Goal: Information Seeking & Learning: Learn about a topic

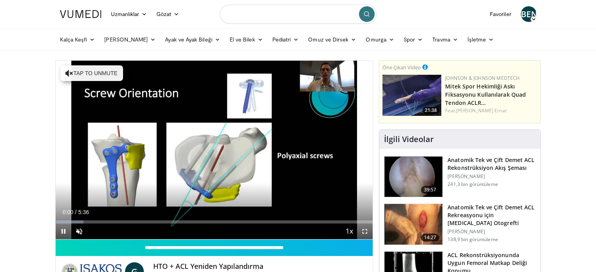
click at [292, 14] on input "Konuları, müdahaleleri arayın" at bounding box center [298, 14] width 157 height 19
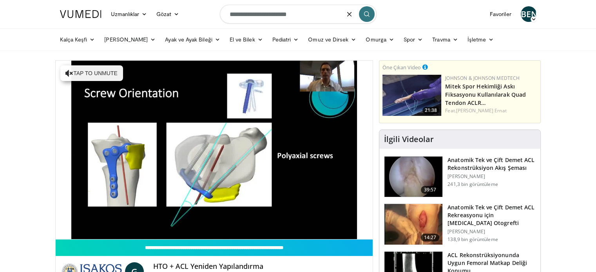
type input "**********"
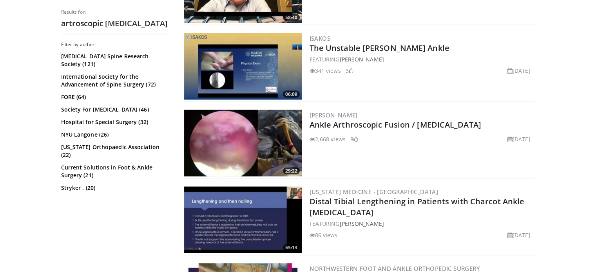
scroll to position [1674, 0]
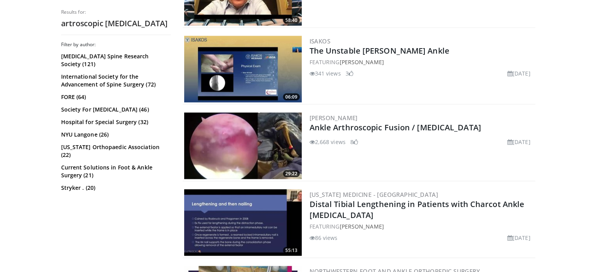
click at [257, 139] on img at bounding box center [242, 146] width 117 height 67
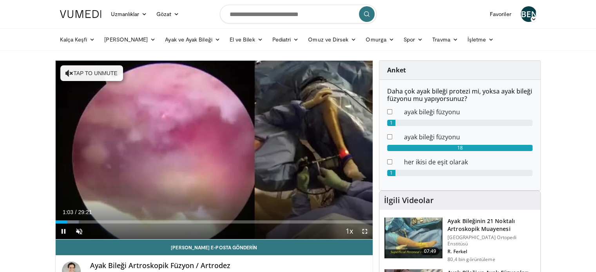
click at [366, 232] on span "Video Player" at bounding box center [365, 232] width 16 height 16
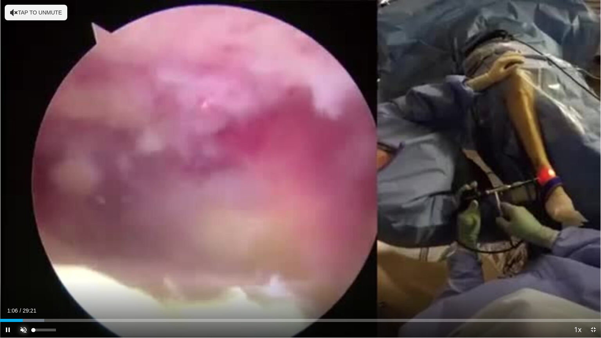
click at [24, 272] on span "Video Player" at bounding box center [24, 330] width 16 height 16
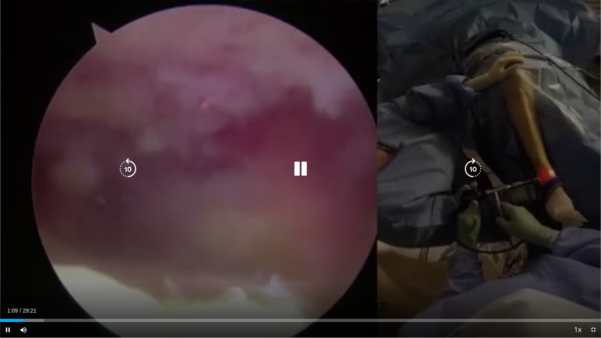
click at [211, 151] on div "10 seconds Tap to unmute" at bounding box center [300, 169] width 601 height 338
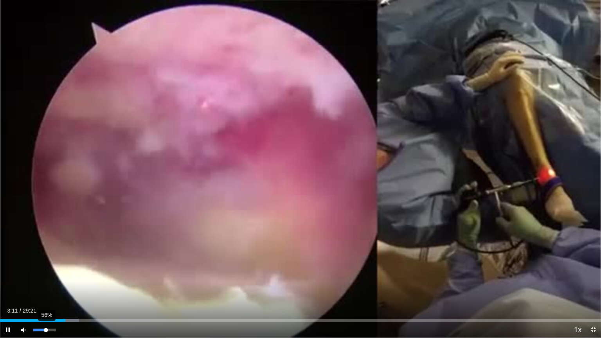
click at [46, 272] on div "56%" at bounding box center [44, 330] width 22 height 3
click at [44, 272] on video-js "**********" at bounding box center [300, 169] width 601 height 338
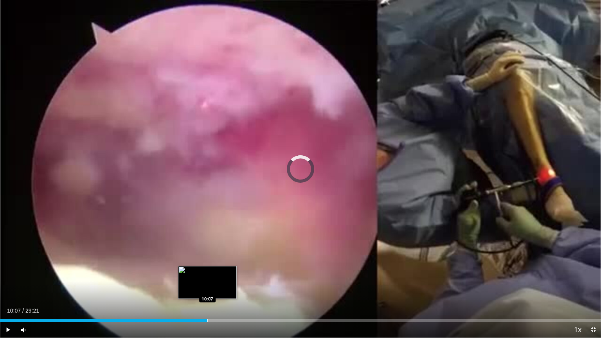
click at [208, 272] on div "Progress Bar" at bounding box center [208, 320] width 1 height 3
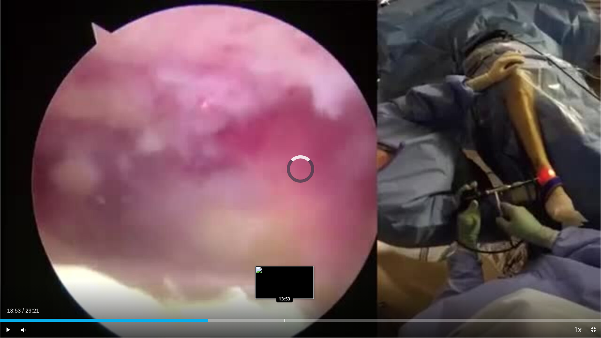
click at [285, 272] on div "Loaded : 0.00% 10:09 13:53" at bounding box center [300, 318] width 601 height 7
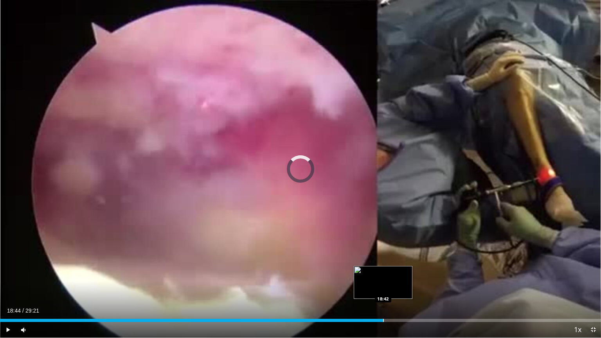
click at [384, 272] on div "Progress Bar" at bounding box center [383, 320] width 1 height 3
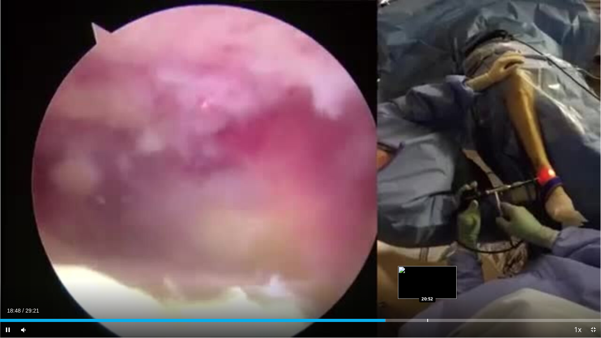
click at [428, 272] on div "Loaded : 64.20% 18:48 20:52" at bounding box center [300, 318] width 601 height 7
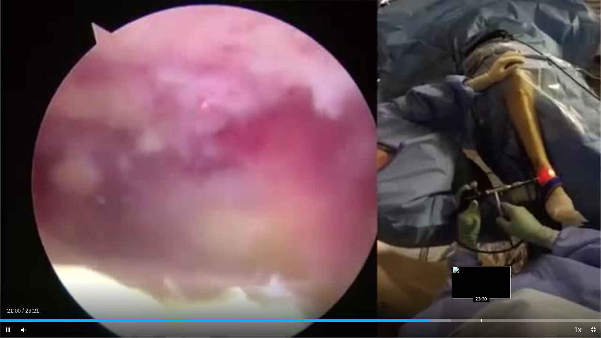
click at [482, 272] on video-js "**********" at bounding box center [300, 169] width 601 height 338
click at [483, 272] on div "Loaded : 75.37% 23:35 23:35" at bounding box center [300, 318] width 601 height 7
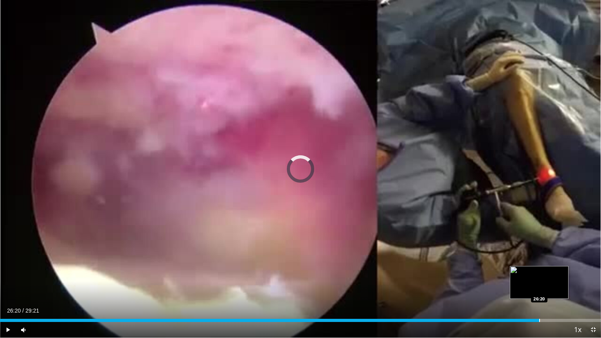
click at [539, 272] on div "Loaded : 0.00% 23:40 26:20" at bounding box center [300, 318] width 601 height 7
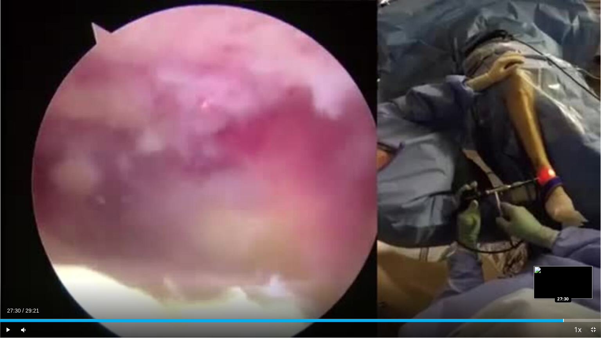
click at [563, 272] on div "Progress Bar" at bounding box center [563, 320] width 1 height 3
click at [593, 272] on video-js "**********" at bounding box center [300, 169] width 601 height 338
click at [595, 272] on span "Video Player" at bounding box center [594, 330] width 16 height 16
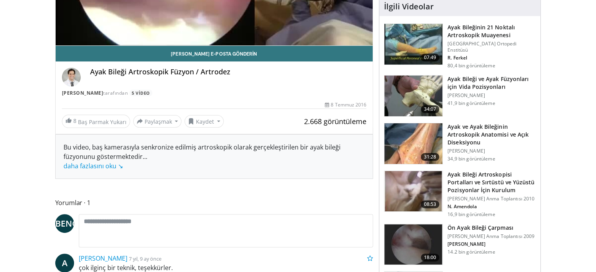
scroll to position [199, 0]
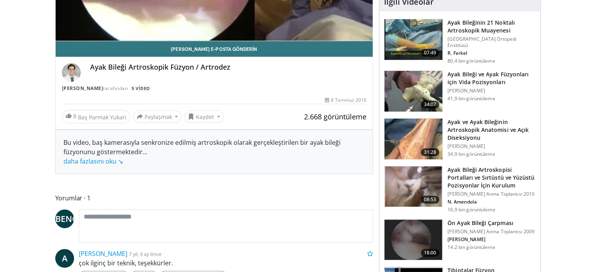
click at [470, 30] on font "Ayak Bileğinin 21 Noktalı Artroskopik Muayenesi" at bounding box center [480, 26] width 67 height 15
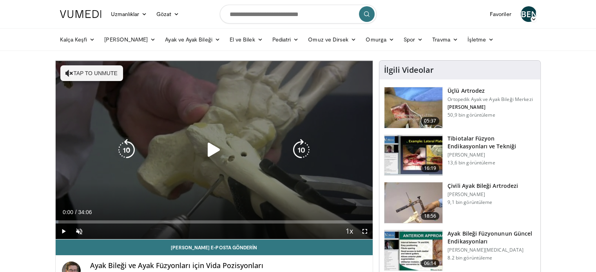
click at [208, 157] on icon "Video Player" at bounding box center [214, 150] width 22 height 22
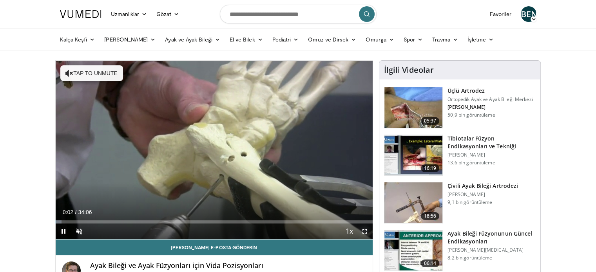
click at [366, 230] on span "Video Player" at bounding box center [365, 232] width 16 height 16
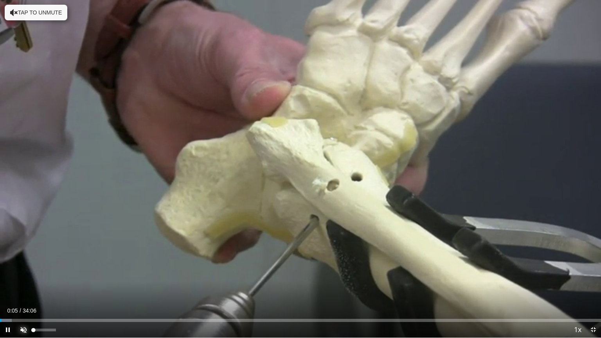
click at [26, 272] on span "Video Player" at bounding box center [24, 330] width 16 height 16
click at [47, 272] on div "63%" at bounding box center [44, 330] width 22 height 3
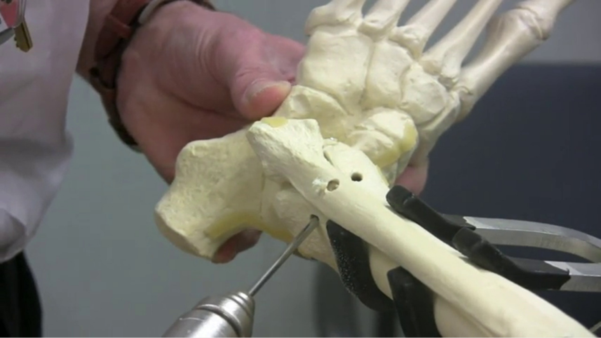
click at [45, 272] on video-js "**********" at bounding box center [300, 169] width 601 height 338
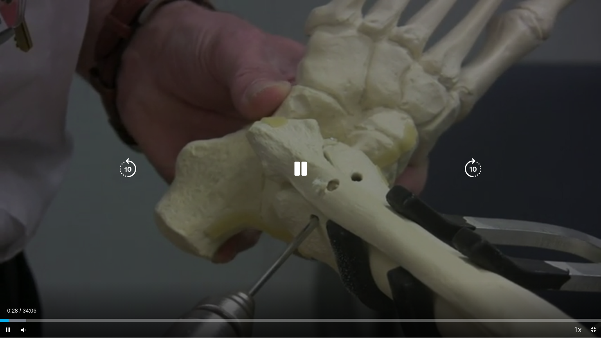
click at [101, 211] on div "10 seconds Tap to unmute" at bounding box center [300, 169] width 601 height 338
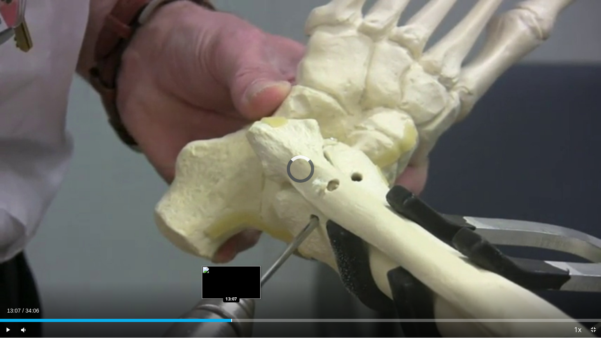
click at [231, 272] on div "Loaded : 21.03% 13:07 13:07" at bounding box center [300, 318] width 601 height 7
click at [231, 272] on video-js "**********" at bounding box center [300, 169] width 601 height 338
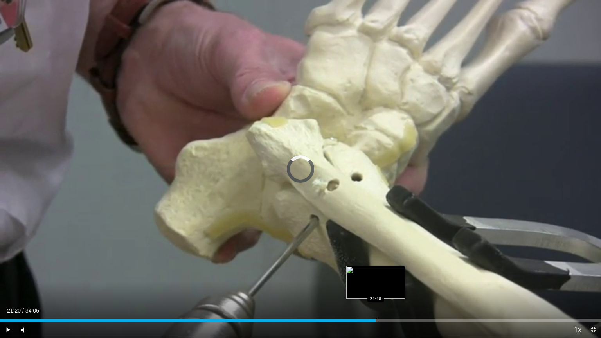
click at [376, 272] on div "Loaded : 40.11% 21:20 21:18" at bounding box center [300, 318] width 601 height 7
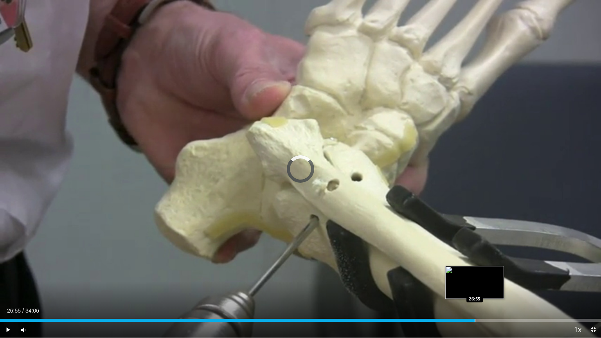
click at [475, 272] on div "Progress Bar" at bounding box center [475, 320] width 1 height 3
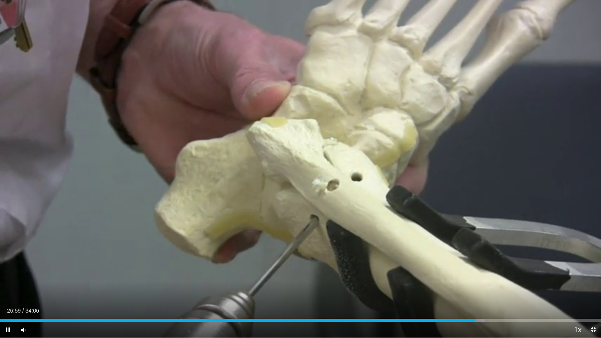
click at [594, 272] on span "Video Player" at bounding box center [594, 330] width 16 height 16
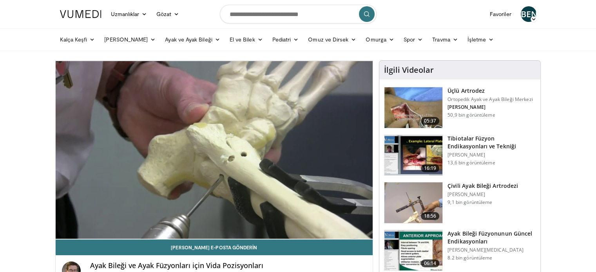
click at [470, 145] on font "Tibiotalar Füzyon Endikasyonları ve Tekniği" at bounding box center [481, 142] width 69 height 15
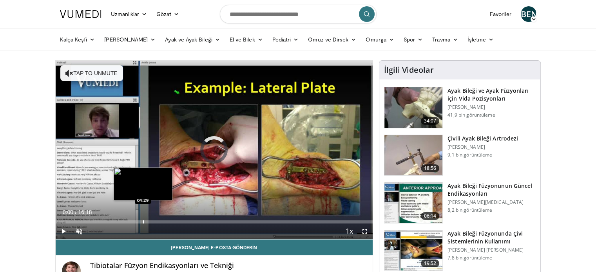
click at [143, 219] on div "Loaded : 0.00% 04:29 04:29" at bounding box center [214, 219] width 317 height 7
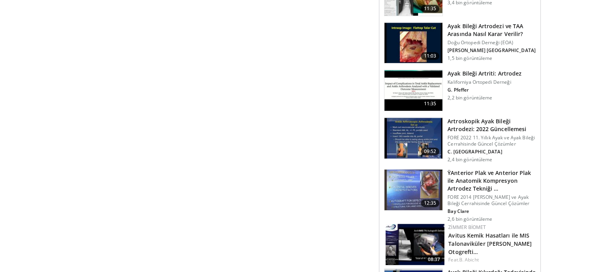
scroll to position [660, 0]
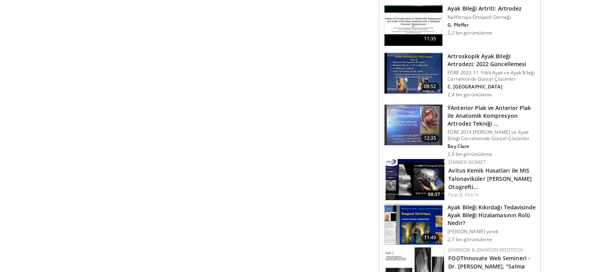
click at [486, 52] on font "Artroskopik Ayak Bileği Artrodezi: 2022 Güncellemesi" at bounding box center [486, 59] width 79 height 15
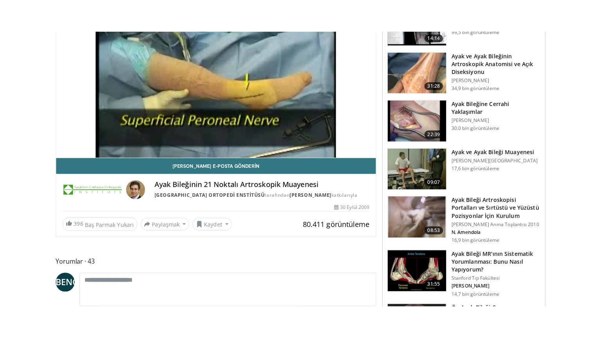
scroll to position [120, 0]
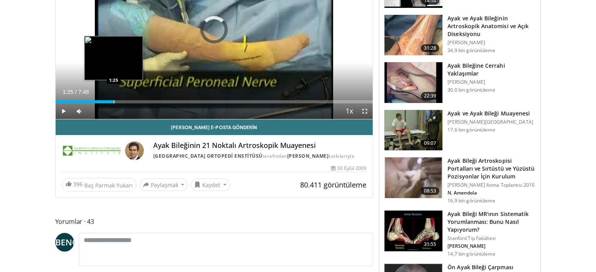
click at [114, 100] on div "Progress Bar" at bounding box center [114, 101] width 1 height 3
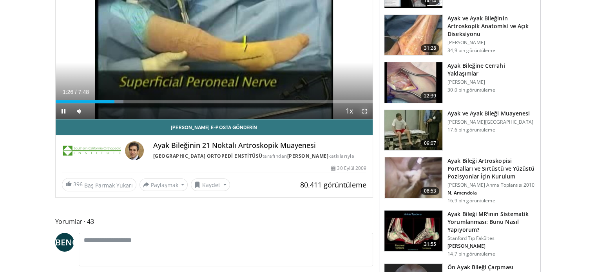
click at [368, 110] on span "Video Player" at bounding box center [365, 111] width 16 height 16
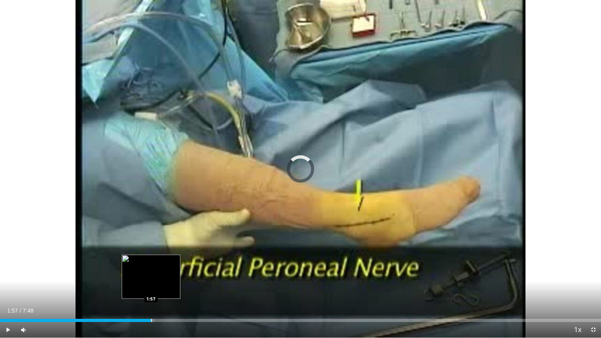
click at [151, 272] on div "Loaded : 25.65% 1:57 1:57" at bounding box center [300, 318] width 601 height 7
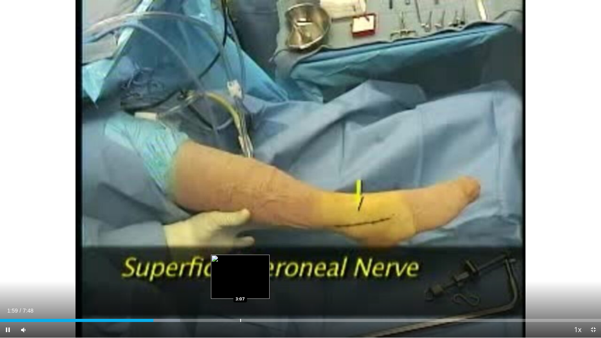
click at [240, 272] on div "Progress Bar" at bounding box center [240, 320] width 1 height 3
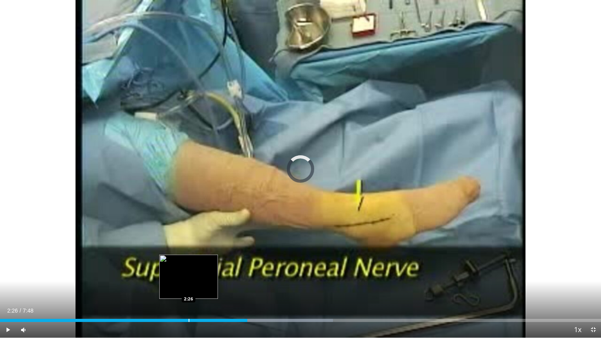
click at [189, 272] on div "Loaded : 55.42% 2:26 2:26" at bounding box center [300, 318] width 601 height 7
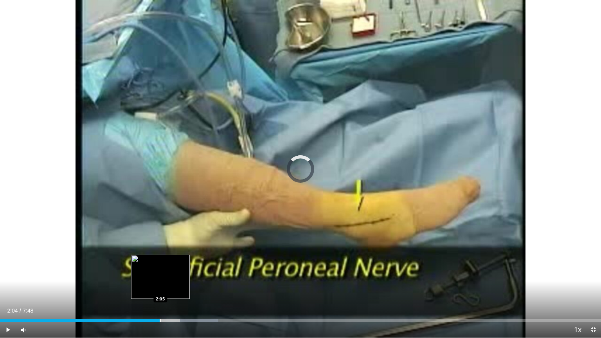
click at [160, 272] on div "Loaded : 36.34% 2:28 2:05" at bounding box center [300, 320] width 601 height 3
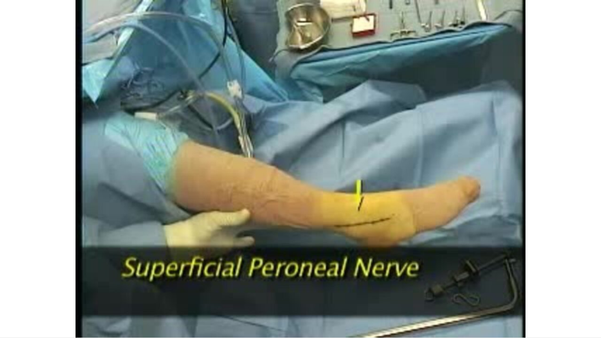
click at [462, 140] on div "10 seconds Tap to unmute" at bounding box center [300, 169] width 601 height 338
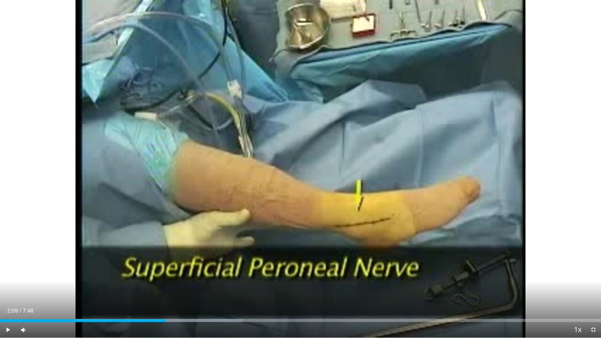
click at [462, 140] on div "10 seconds Tap to unmute" at bounding box center [300, 169] width 601 height 338
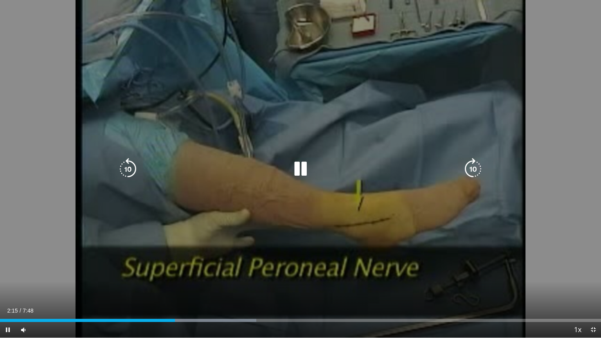
click at [473, 113] on div "10 seconds Tap to unmute" at bounding box center [300, 169] width 601 height 338
click at [176, 272] on div "10 seconds Tap to unmute" at bounding box center [300, 169] width 601 height 338
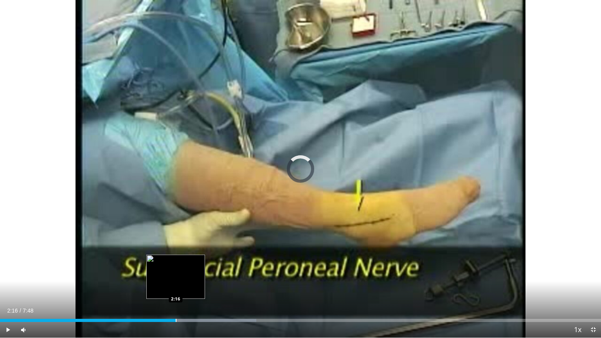
click at [175, 272] on div "Loaded : 42.62% 2:18 2:16" at bounding box center [300, 318] width 601 height 7
click at [173, 272] on div "Progress Bar" at bounding box center [173, 320] width 1 height 3
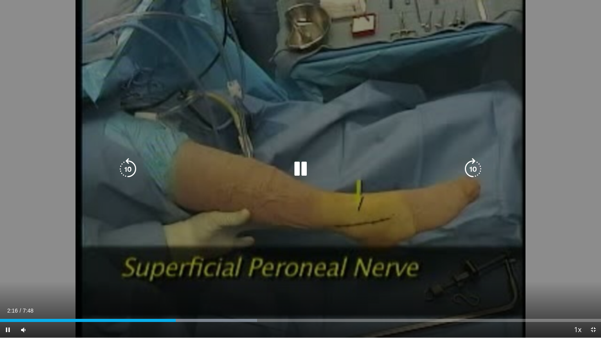
click at [141, 266] on div "10 seconds Tap to unmute" at bounding box center [300, 169] width 601 height 338
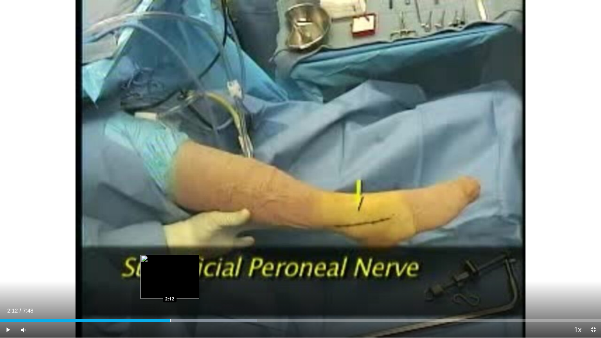
click at [170, 272] on div "Loaded : 42.75% 2:12 2:12" at bounding box center [300, 318] width 601 height 7
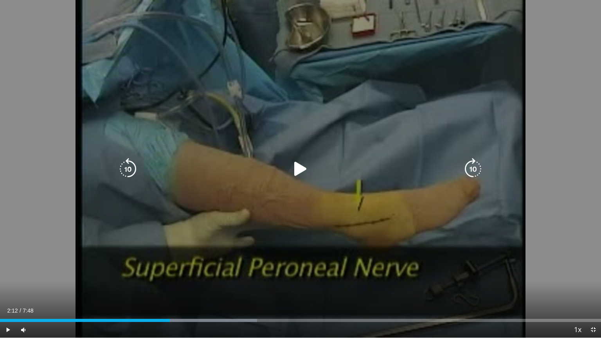
click at [193, 239] on div "10 seconds Tap to unmute" at bounding box center [300, 169] width 601 height 338
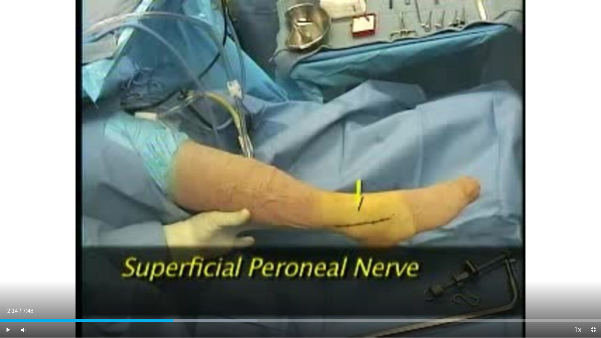
click at [193, 239] on div "10 seconds Tap to unmute" at bounding box center [300, 169] width 601 height 338
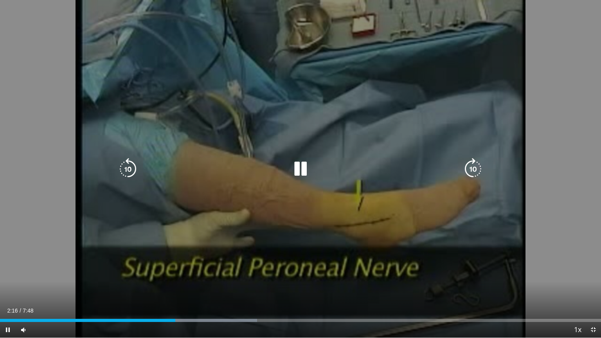
click at [214, 215] on div "10 seconds Tap to unmute" at bounding box center [300, 169] width 601 height 338
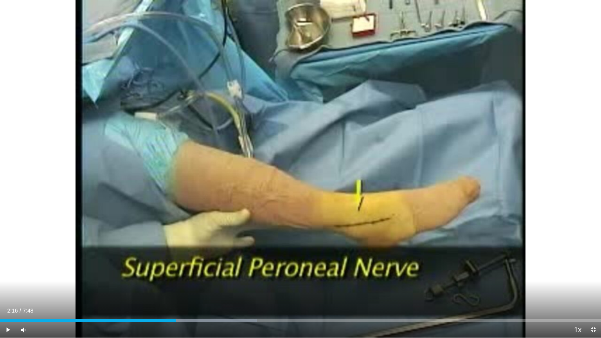
click at [214, 215] on div "10 seconds Tap to unmute" at bounding box center [300, 169] width 601 height 338
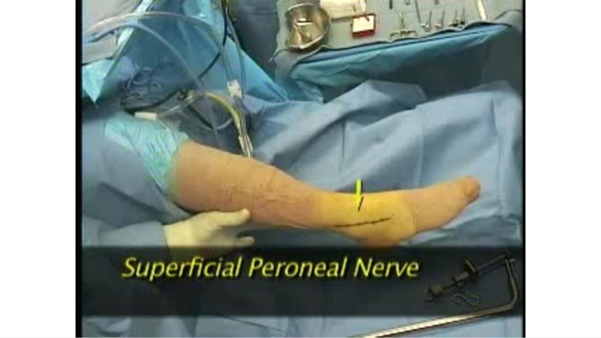
click at [214, 215] on div "10 seconds Tap to unmute" at bounding box center [300, 169] width 601 height 338
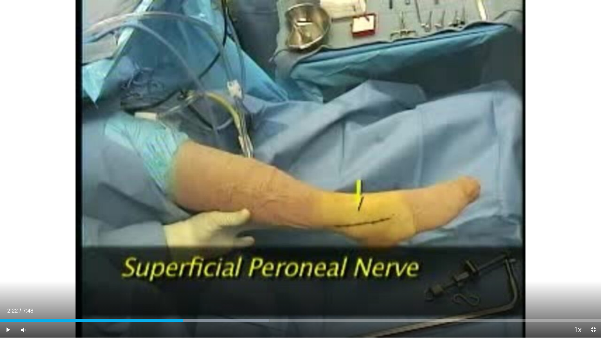
click at [214, 215] on div "10 seconds Tap to unmute" at bounding box center [300, 169] width 601 height 338
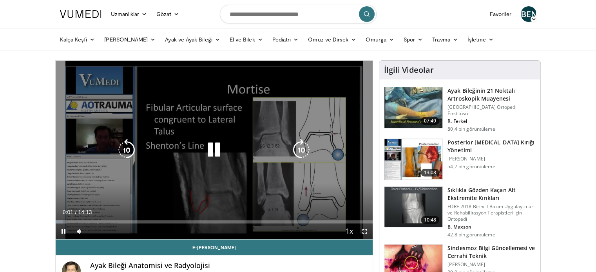
click at [208, 153] on icon "Video Player" at bounding box center [214, 150] width 22 height 22
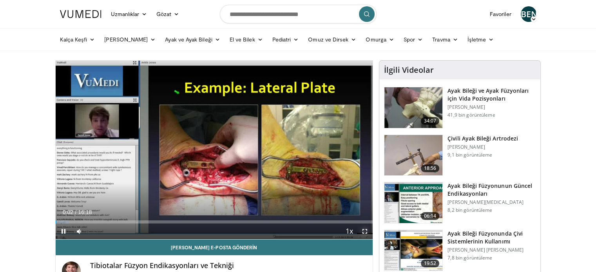
click at [365, 232] on span "Video Player" at bounding box center [365, 232] width 16 height 16
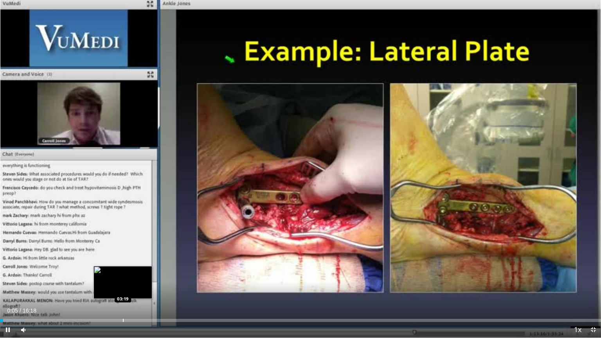
click at [123, 272] on div "Progress Bar" at bounding box center [123, 320] width 1 height 3
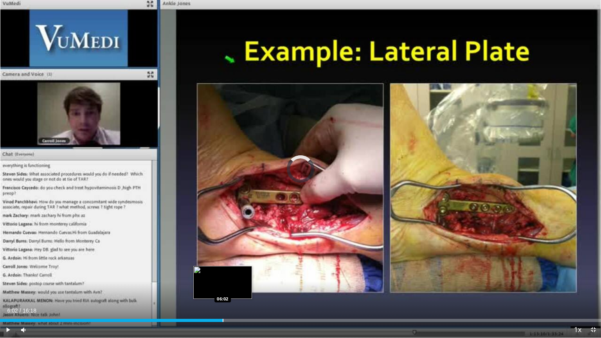
click at [222, 272] on div "Loaded : 27.56% 03:24 06:02" at bounding box center [300, 318] width 601 height 7
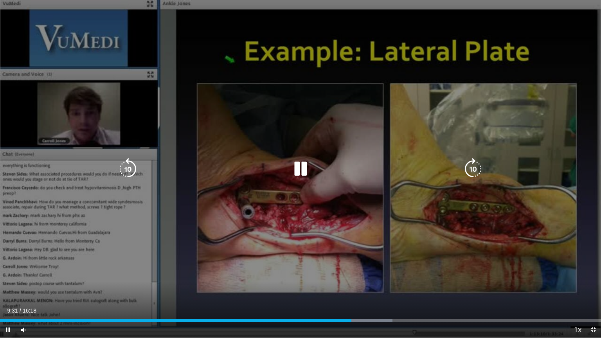
click at [353, 170] on div "Video Player" at bounding box center [300, 169] width 361 height 16
click at [269, 222] on div "30 seconds Tap to unmute" at bounding box center [300, 169] width 601 height 338
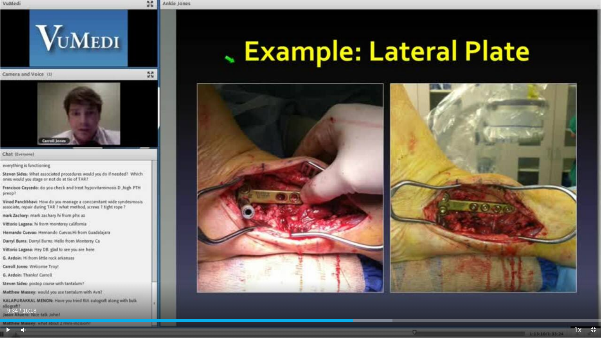
click at [376, 199] on div "30 seconds Tap to unmute" at bounding box center [300, 169] width 601 height 338
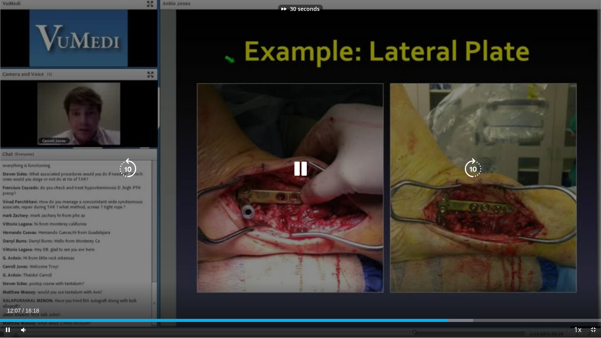
click at [384, 185] on div "30 seconds Tap to unmute" at bounding box center [300, 169] width 601 height 338
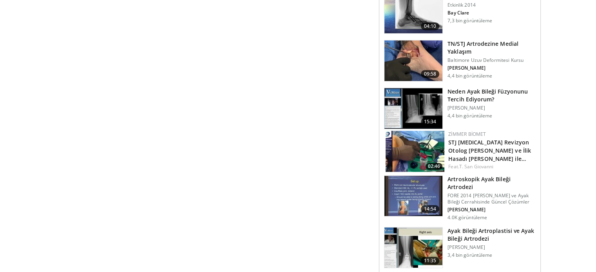
scroll to position [487, 0]
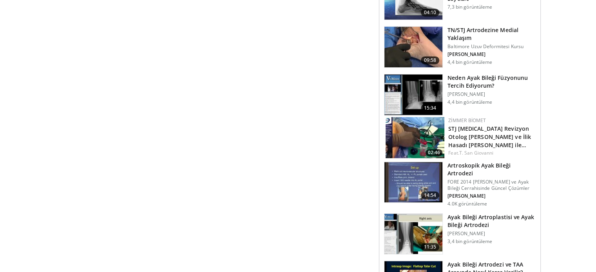
click at [497, 166] on font "Artroskopik Ayak Bileği Artrodezi" at bounding box center [478, 169] width 63 height 15
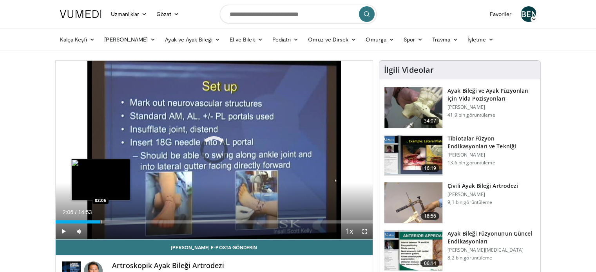
click at [100, 219] on div "Loaded : 2.24% 02:06 02:06" at bounding box center [214, 219] width 317 height 7
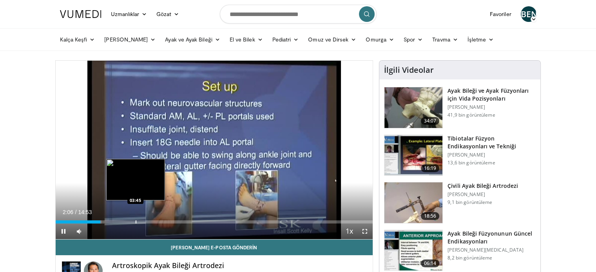
click at [135, 221] on div "Progress Bar" at bounding box center [135, 221] width 1 height 3
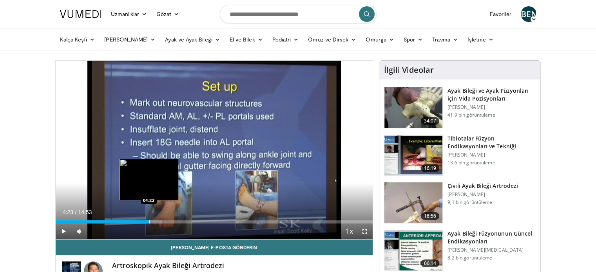
click at [149, 221] on div "Progress Bar" at bounding box center [149, 221] width 1 height 3
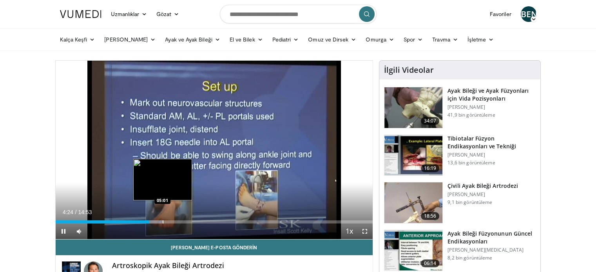
click at [162, 220] on div "Loaded : 33.59% 04:24 05:01" at bounding box center [214, 219] width 317 height 7
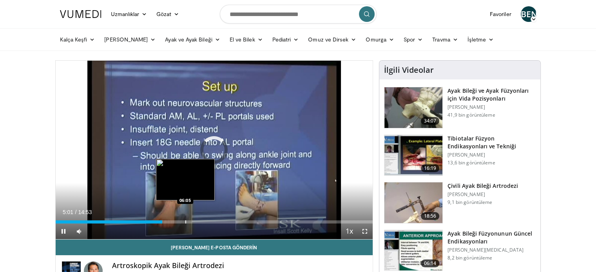
click at [185, 220] on div "Progress Bar" at bounding box center [185, 221] width 1 height 3
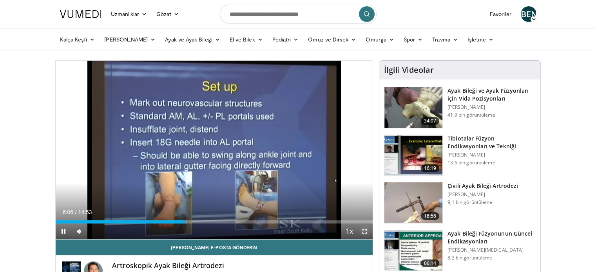
click at [364, 232] on span "Video Player" at bounding box center [365, 232] width 16 height 16
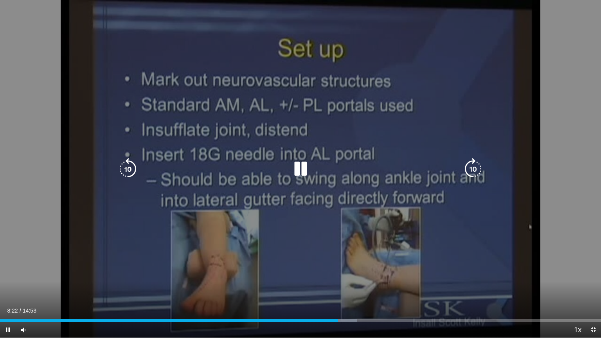
click at [370, 109] on div "130 seconds Tap to unmute" at bounding box center [300, 169] width 601 height 338
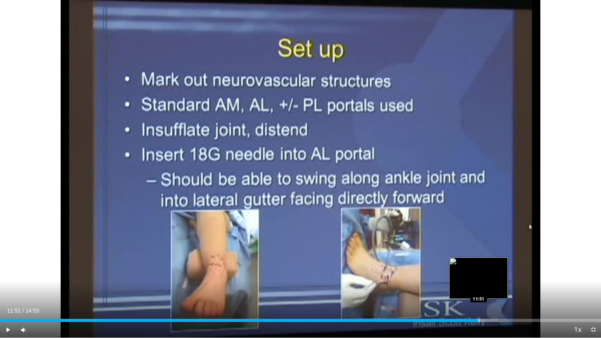
click at [479, 272] on div "Loaded : 82.87% 11:51 11:51" at bounding box center [300, 318] width 601 height 7
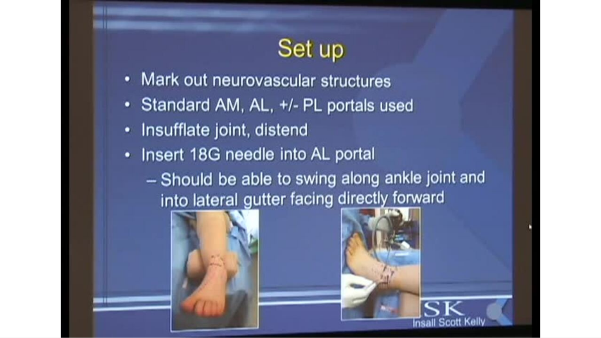
click at [479, 272] on video-js "**********" at bounding box center [300, 169] width 601 height 338
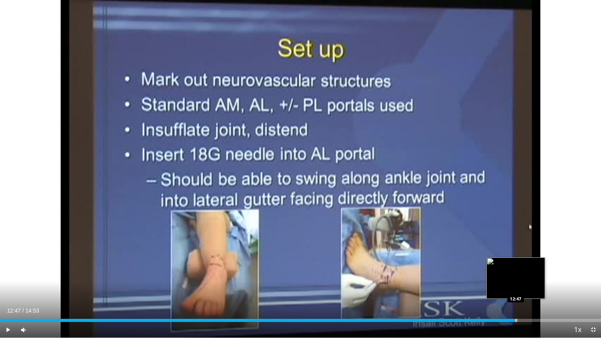
click at [516, 272] on div "Loaded : 86.23% 12:47 12:47" at bounding box center [300, 318] width 601 height 7
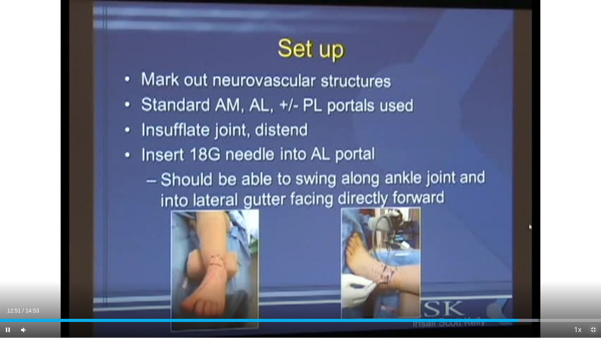
click at [590, 272] on span "Video Player" at bounding box center [594, 330] width 16 height 16
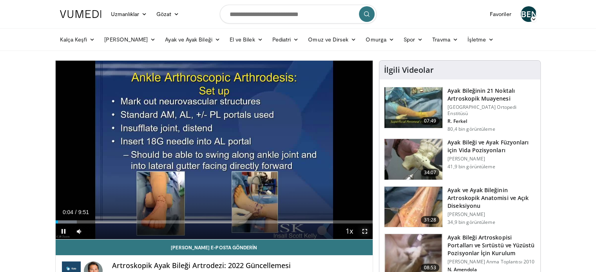
click at [368, 227] on span "Video Player" at bounding box center [365, 232] width 16 height 16
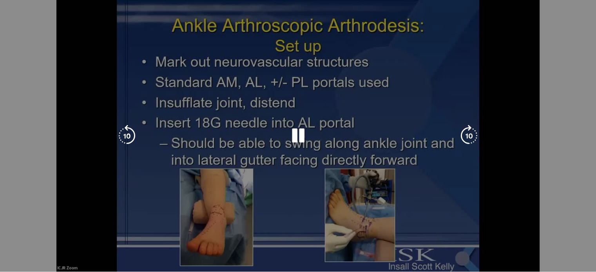
click at [368, 272] on div "10 seconds Tap to unmute" at bounding box center [298, 136] width 596 height 272
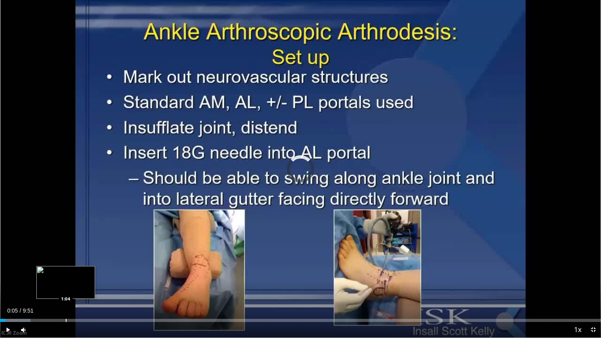
click at [66, 272] on div "Loaded : 5.08% 0:05 1:04" at bounding box center [300, 318] width 601 height 7
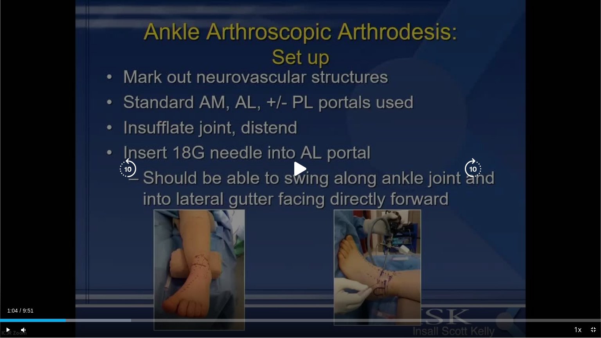
click at [80, 272] on div "10 seconds Tap to unmute" at bounding box center [300, 169] width 601 height 338
click at [167, 186] on div "70 seconds Tap to unmute" at bounding box center [300, 169] width 601 height 338
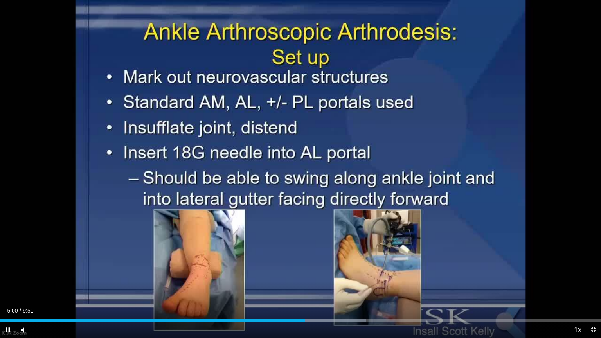
drag, startPoint x: 108, startPoint y: 220, endPoint x: 285, endPoint y: 171, distance: 184.0
click at [285, 171] on div "10 seconds Tap to unmute" at bounding box center [300, 169] width 601 height 338
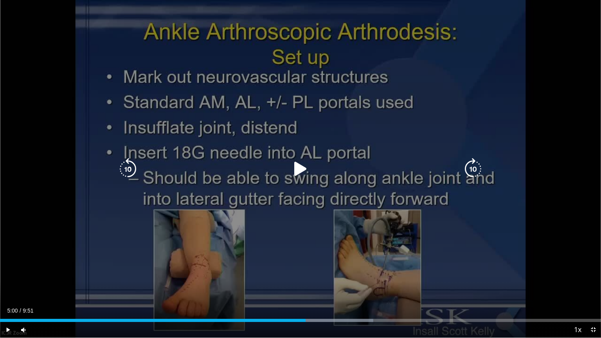
click at [260, 194] on div "10 seconds Tap to unmute" at bounding box center [300, 169] width 601 height 338
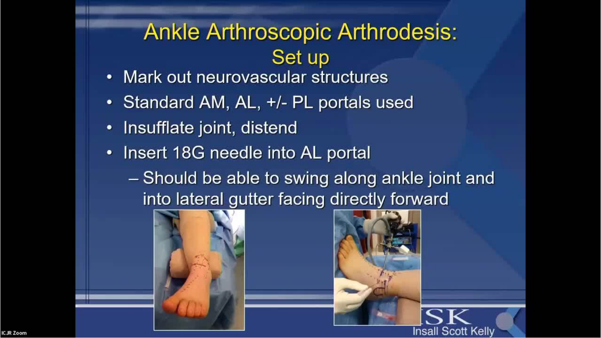
click at [260, 194] on div "10 seconds Tap to unmute" at bounding box center [300, 169] width 601 height 338
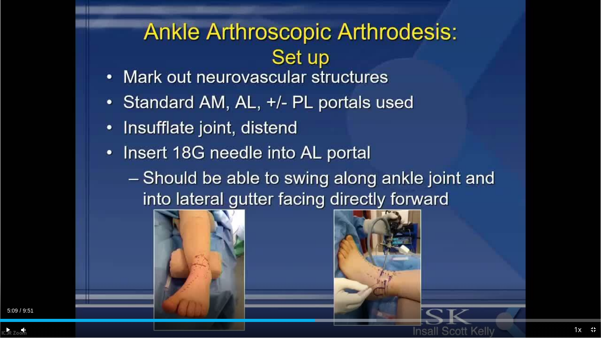
click at [260, 194] on div "10 seconds Tap to unmute" at bounding box center [300, 169] width 601 height 338
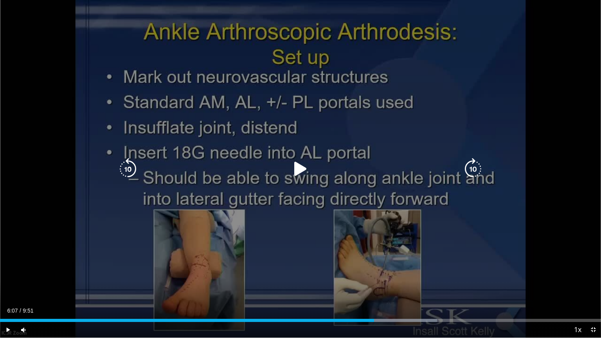
click at [369, 122] on div "10 seconds Tap to unmute" at bounding box center [300, 169] width 601 height 338
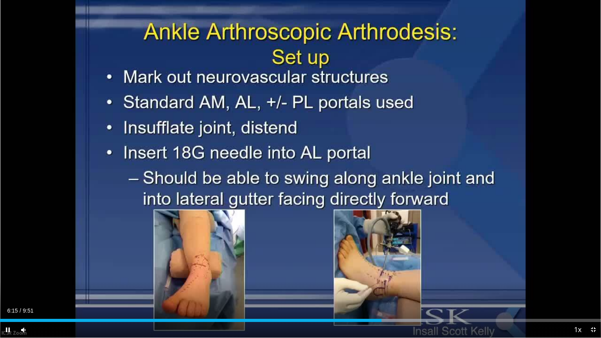
click at [298, 168] on div "10 seconds Tap to unmute" at bounding box center [300, 169] width 601 height 338
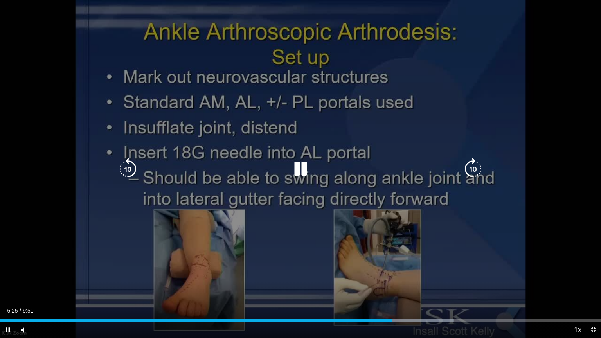
click at [355, 219] on div "10 seconds Tap to unmute" at bounding box center [300, 169] width 601 height 338
click at [347, 204] on div "10 seconds Tap to unmute" at bounding box center [300, 169] width 601 height 338
click at [300, 161] on icon "Video Player" at bounding box center [301, 169] width 22 height 22
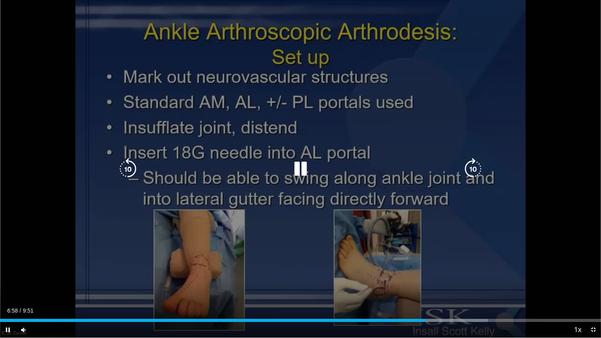
click at [345, 102] on div "10 seconds Tap to unmute" at bounding box center [300, 169] width 601 height 338
click at [493, 247] on div "40 seconds Tap to unmute" at bounding box center [300, 169] width 601 height 338
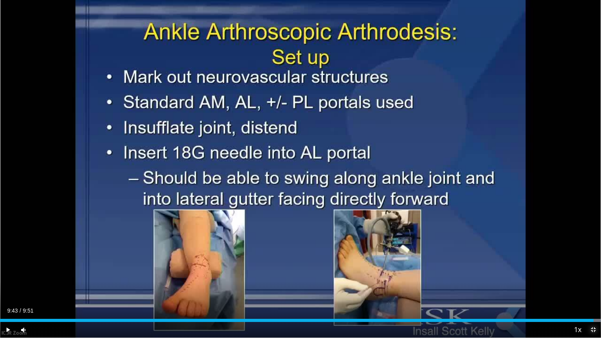
click at [594, 272] on span "Video Player" at bounding box center [594, 330] width 16 height 16
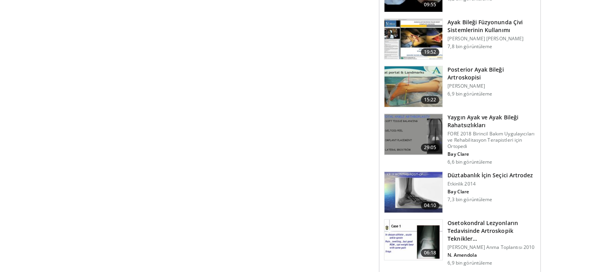
scroll to position [684, 0]
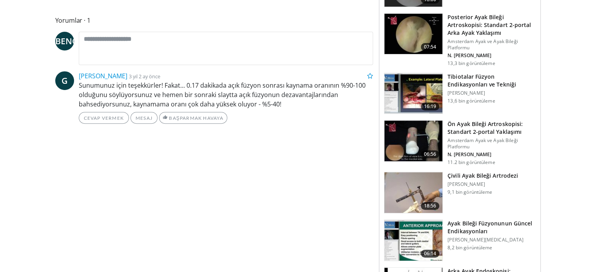
scroll to position [0, 0]
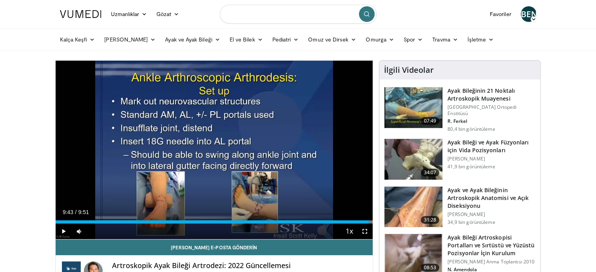
click at [298, 20] on input "Konuları, müdahaleleri arayın" at bounding box center [298, 14] width 157 height 19
type input "**********"
click at [362, 17] on button "submit" at bounding box center [367, 14] width 16 height 16
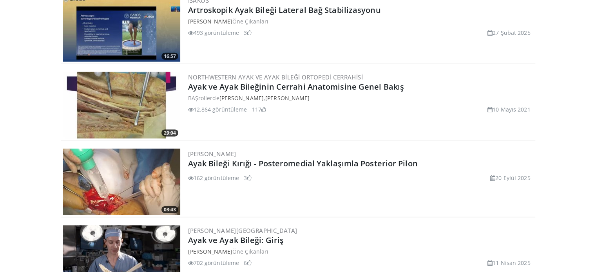
scroll to position [1981, 0]
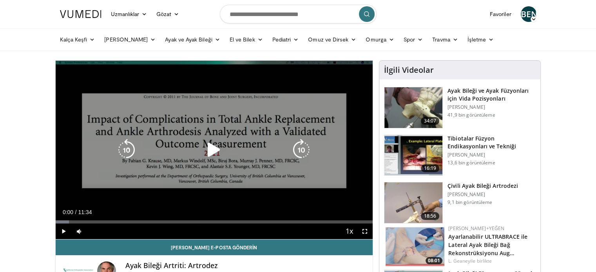
click at [215, 152] on icon "Video Player" at bounding box center [214, 150] width 22 height 22
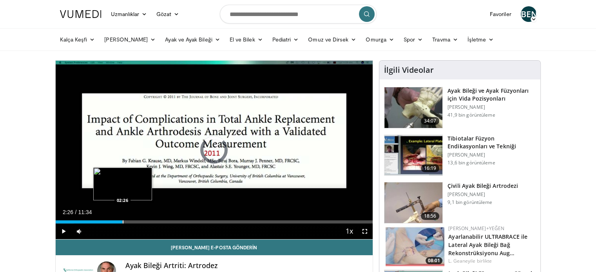
click at [122, 220] on div "Loaded : 5.71% 02:26 02:26" at bounding box center [214, 219] width 317 height 7
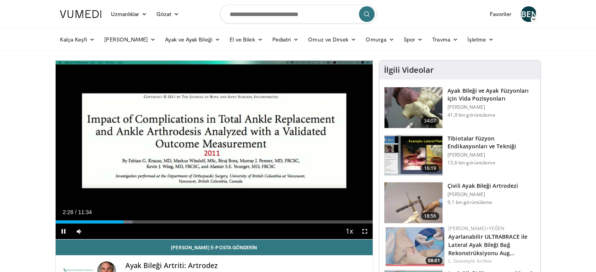
click at [159, 224] on div "Current Time 2:28 / Duration 11:34 Pause Skip Backward Skip Forward Mute Loaded…" at bounding box center [214, 232] width 317 height 16
click at [366, 233] on span "Video Player" at bounding box center [365, 232] width 16 height 16
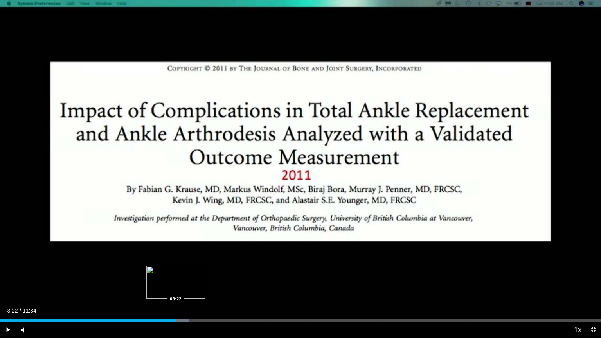
click at [176, 272] on div "Progress Bar" at bounding box center [176, 320] width 1 height 3
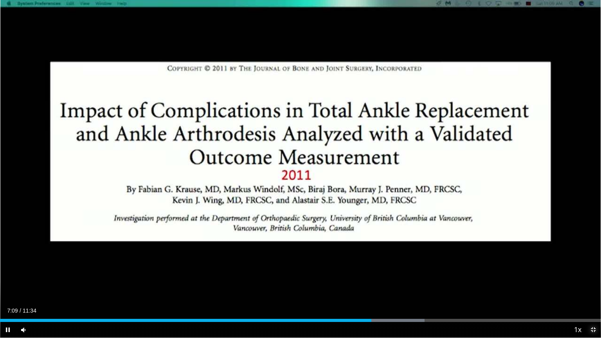
click at [594, 272] on span "Video Player" at bounding box center [594, 330] width 16 height 16
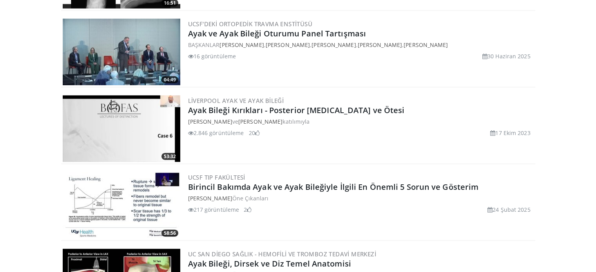
scroll to position [1942, 0]
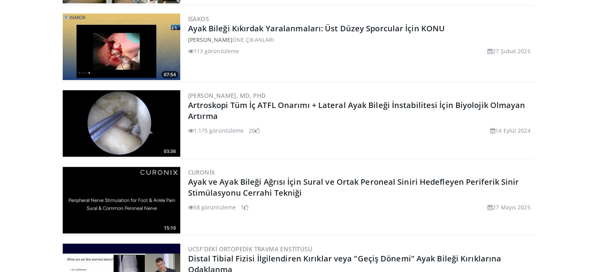
scroll to position [1572, 0]
